Goal: Navigation & Orientation: Find specific page/section

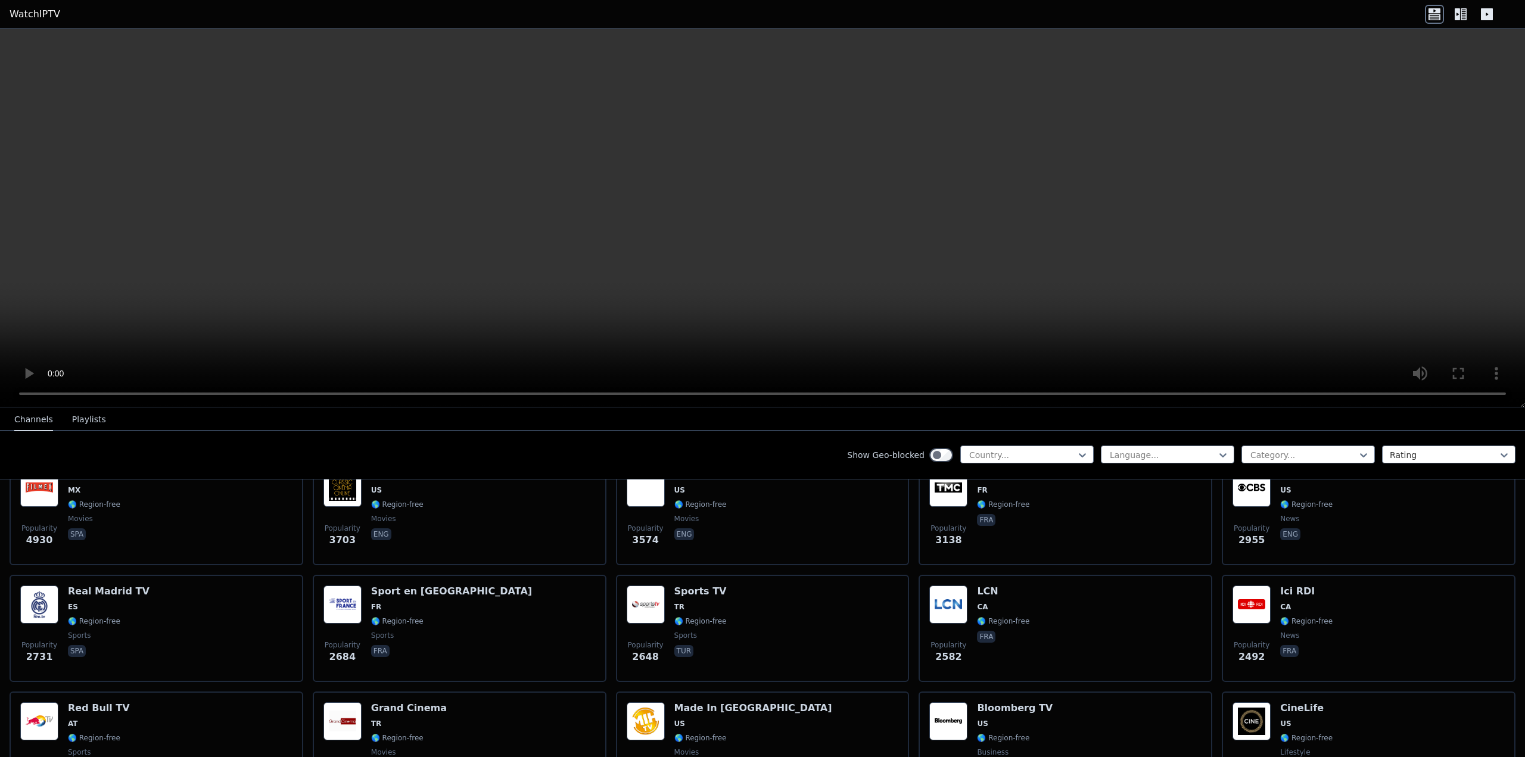
scroll to position [298, 0]
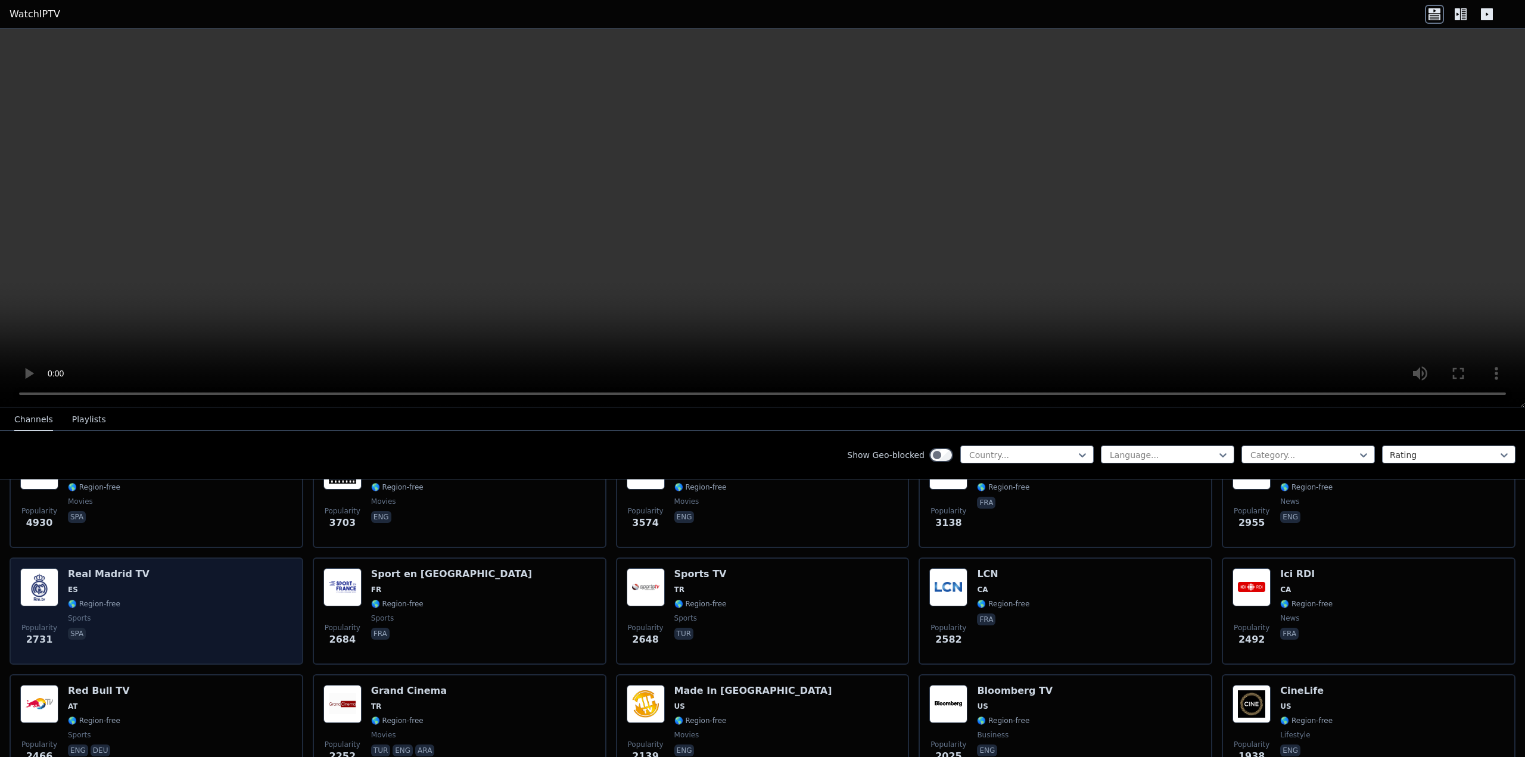
click at [133, 585] on span "ES" at bounding box center [109, 590] width 82 height 10
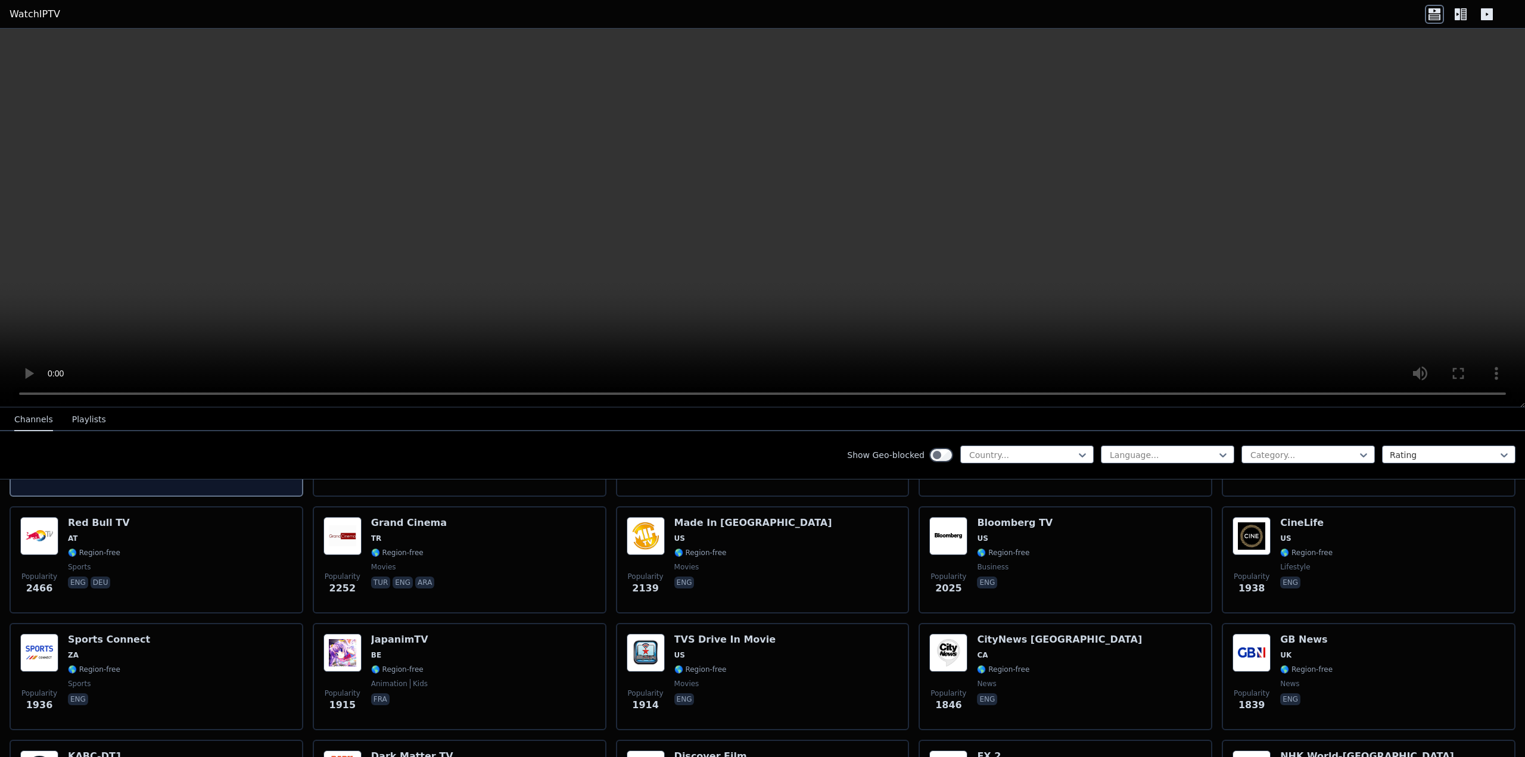
scroll to position [536, 0]
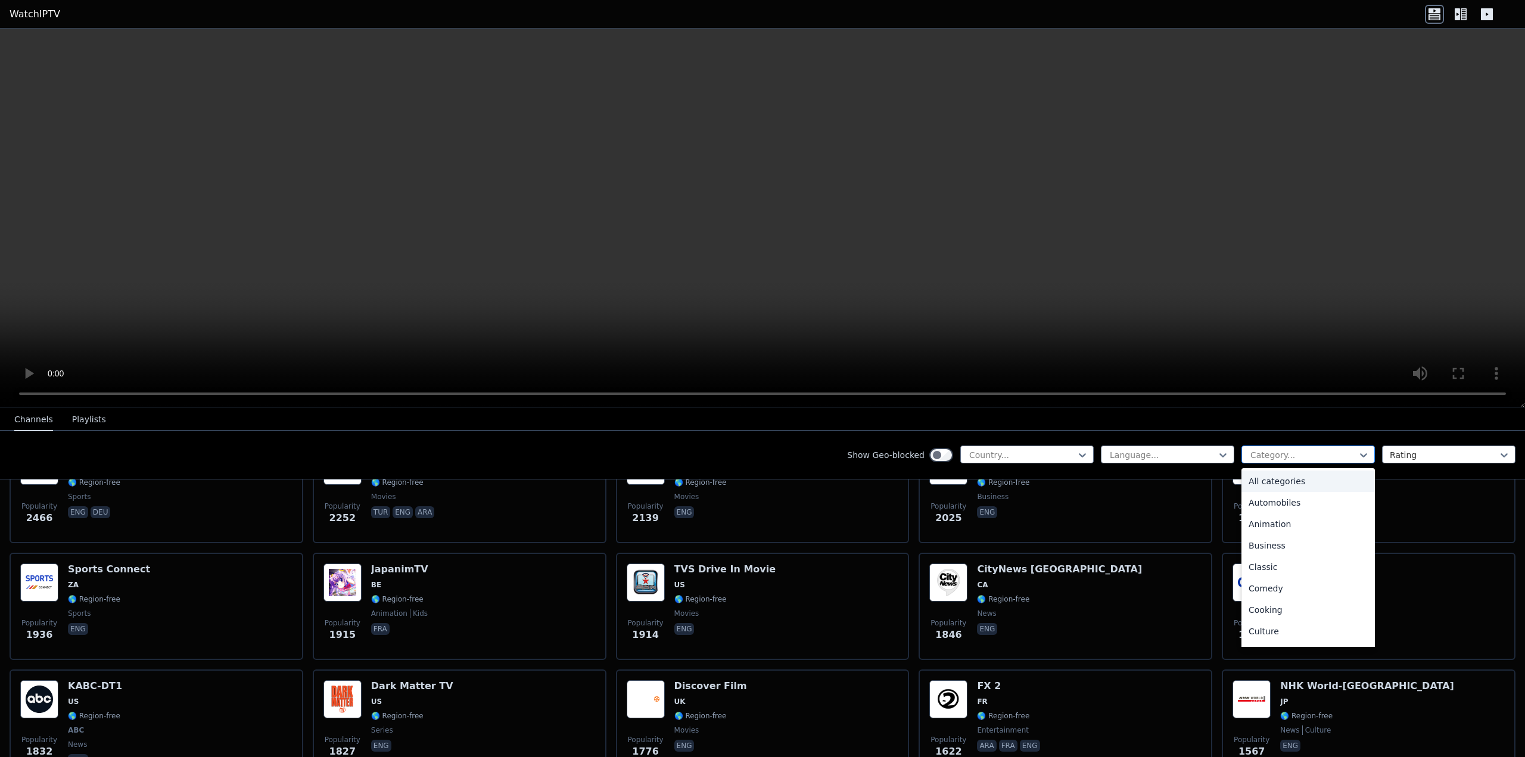
click at [1268, 449] on div at bounding box center [1304, 455] width 108 height 12
click at [1422, 452] on div at bounding box center [1444, 455] width 108 height 12
click at [1348, 452] on div at bounding box center [1304, 455] width 108 height 12
click at [1279, 592] on div "Sports" at bounding box center [1308, 590] width 133 height 21
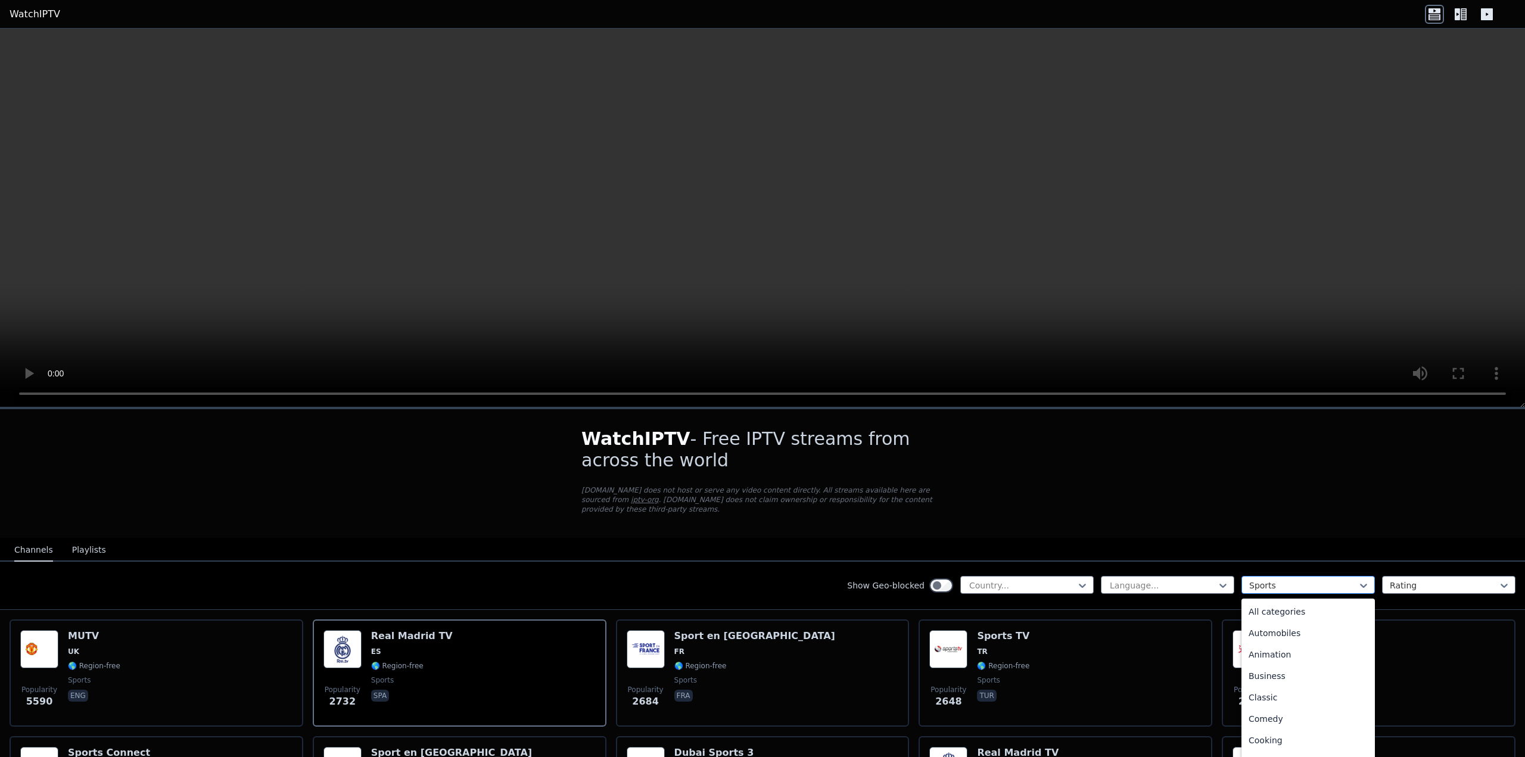
click at [1342, 580] on div at bounding box center [1304, 586] width 108 height 12
click at [1314, 610] on div "All categories" at bounding box center [1308, 611] width 133 height 21
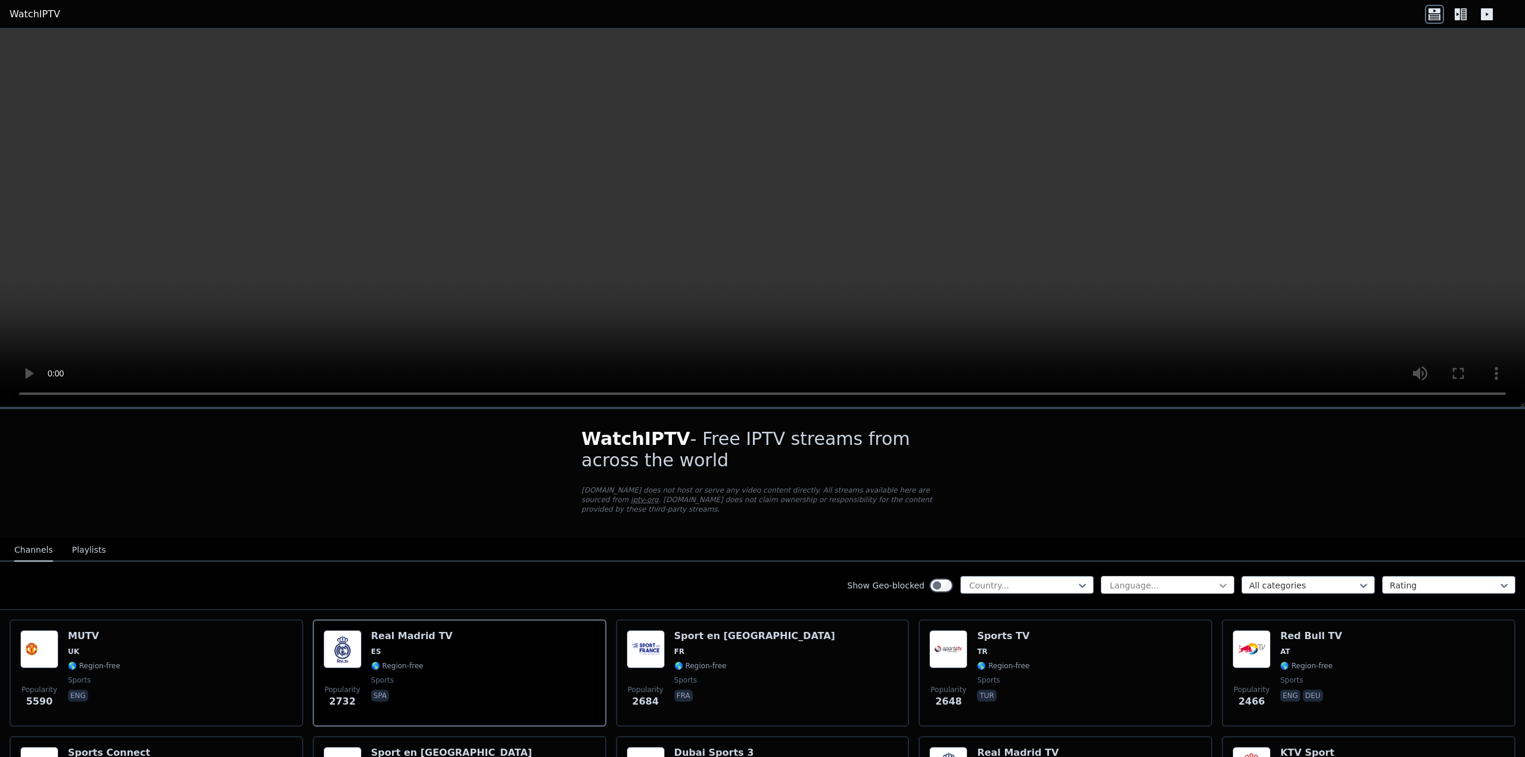
click at [1217, 580] on icon at bounding box center [1223, 586] width 12 height 12
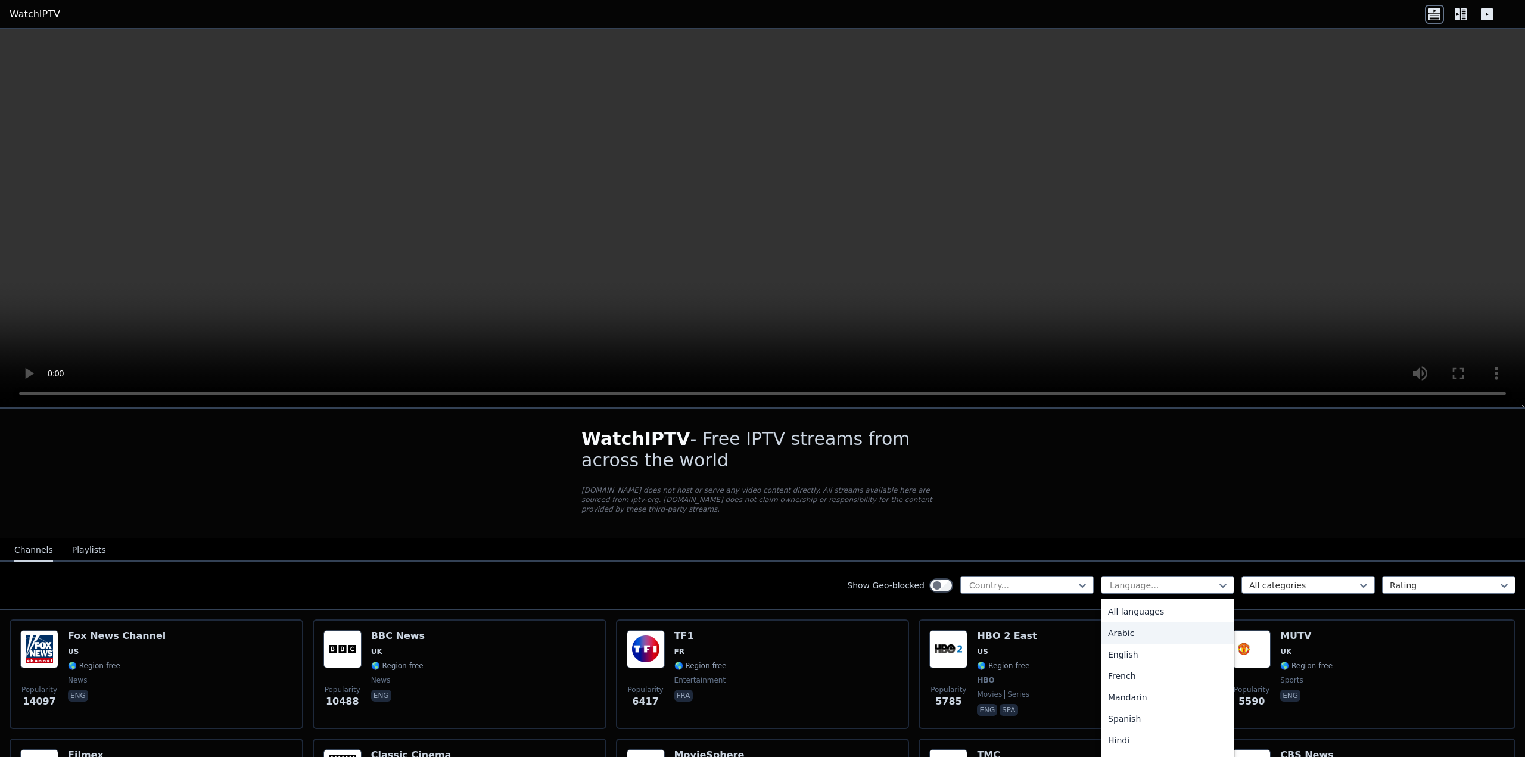
click at [1139, 623] on div "Arabic" at bounding box center [1167, 633] width 133 height 21
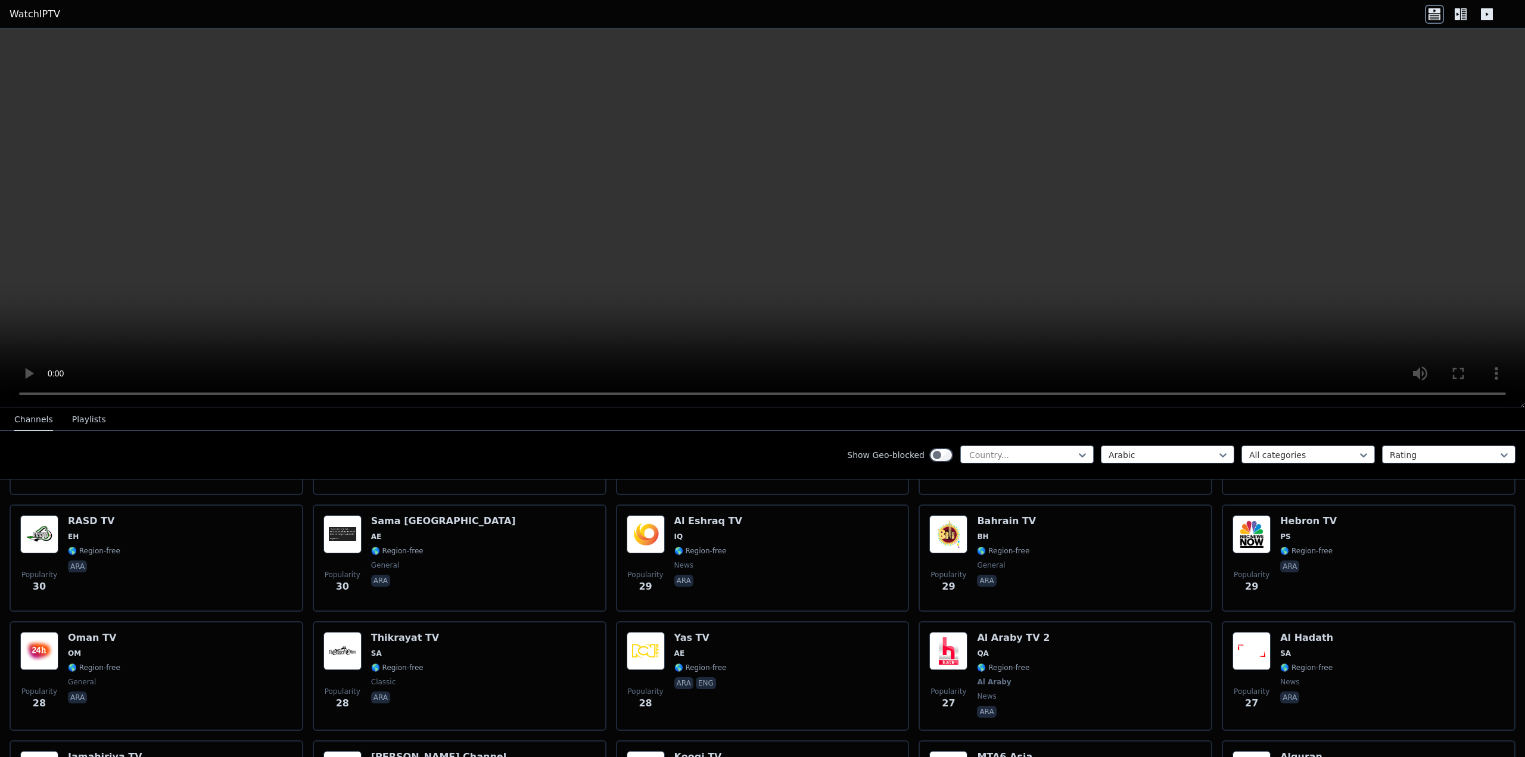
scroll to position [3873, 0]
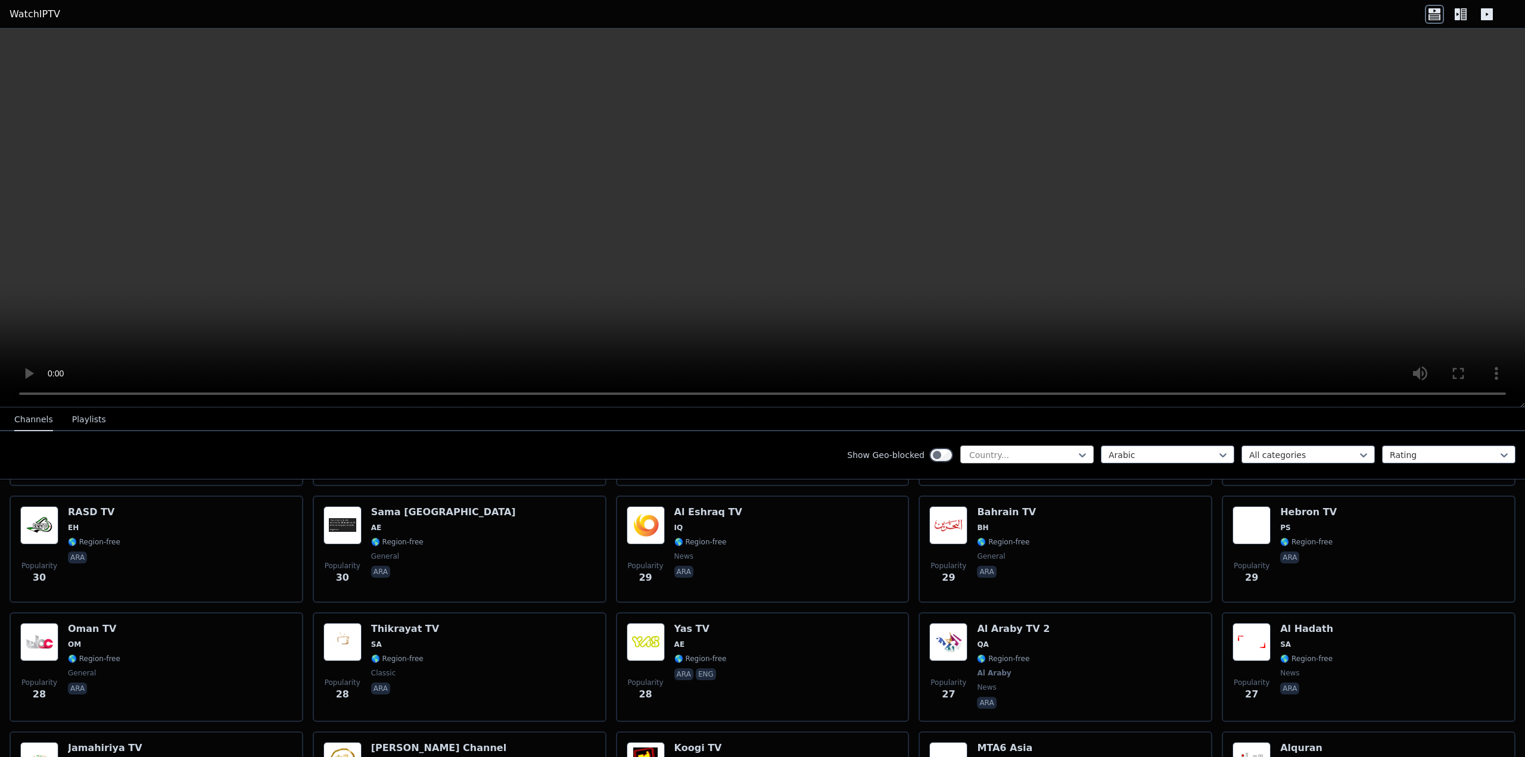
click at [1014, 455] on div at bounding box center [1022, 455] width 108 height 12
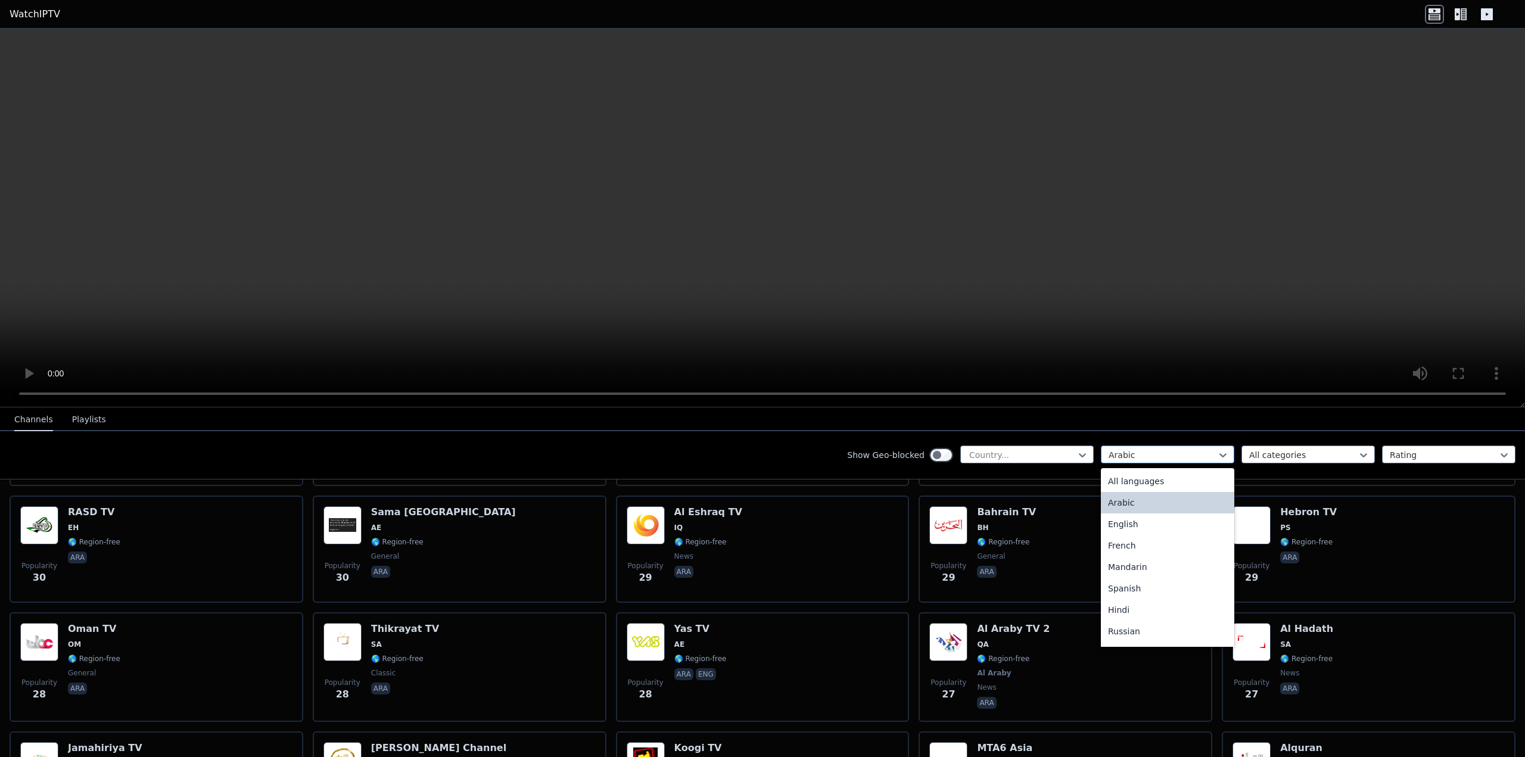
click at [1129, 456] on div at bounding box center [1163, 455] width 108 height 12
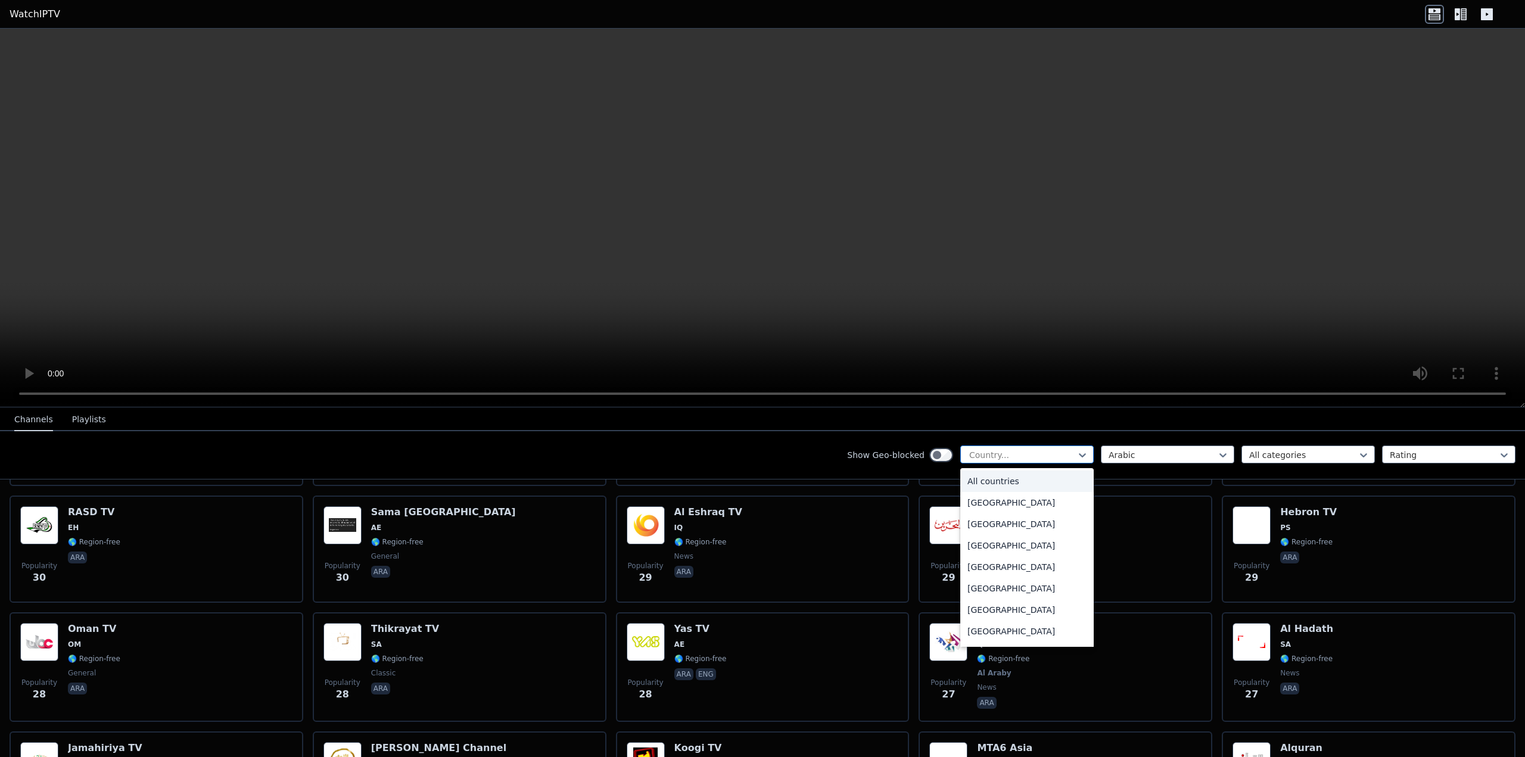
click at [1033, 462] on div "Country..." at bounding box center [1027, 455] width 133 height 18
click at [1005, 505] on div "[GEOGRAPHIC_DATA]" at bounding box center [1027, 514] width 133 height 21
